Goal: Transaction & Acquisition: Purchase product/service

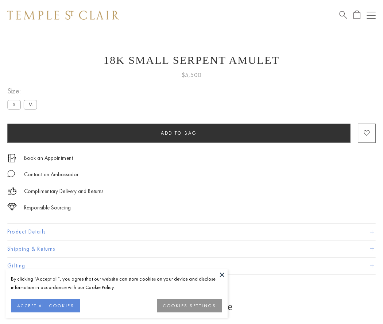
scroll to position [9, 0]
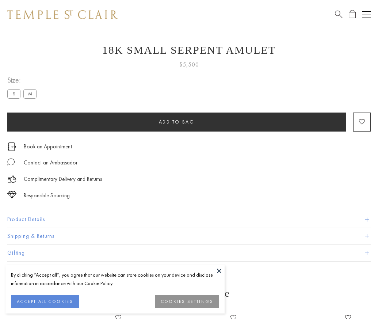
click at [176, 122] on span "Add to bag" at bounding box center [177, 122] width 36 height 6
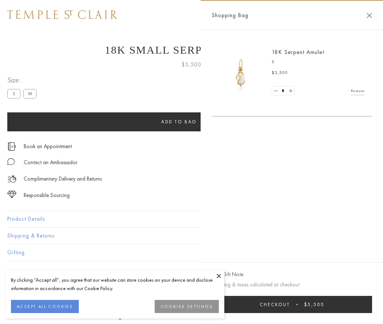
click at [294, 304] on button "Checkout $5,500" at bounding box center [292, 304] width 161 height 17
